Goal: Obtain resource: Obtain resource

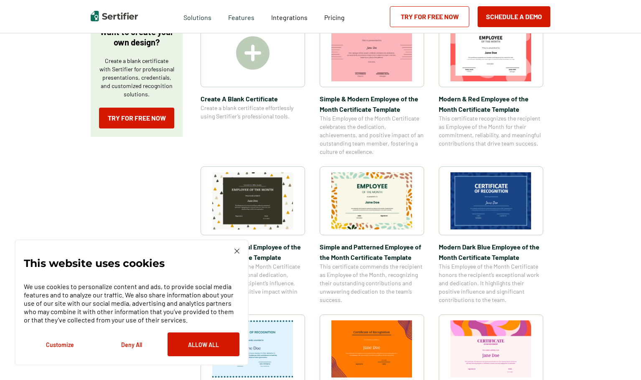
scroll to position [167, 0]
click at [485, 203] on img at bounding box center [490, 200] width 81 height 57
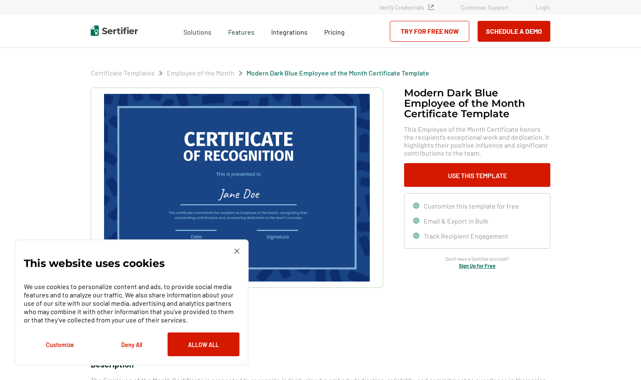
click at [237, 251] on img at bounding box center [236, 251] width 5 height 5
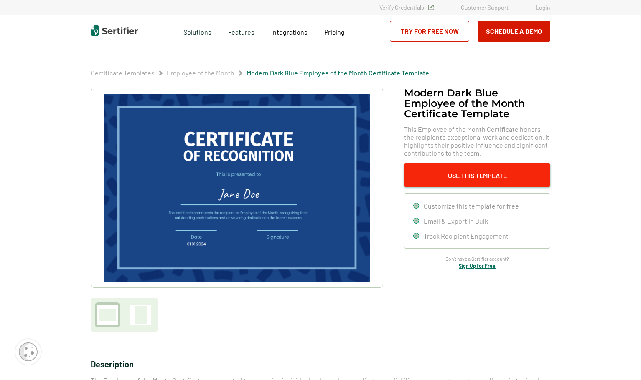
click at [460, 172] on button "Use This Template" at bounding box center [477, 175] width 146 height 24
